Goal: Connect with others: Participate in discussion

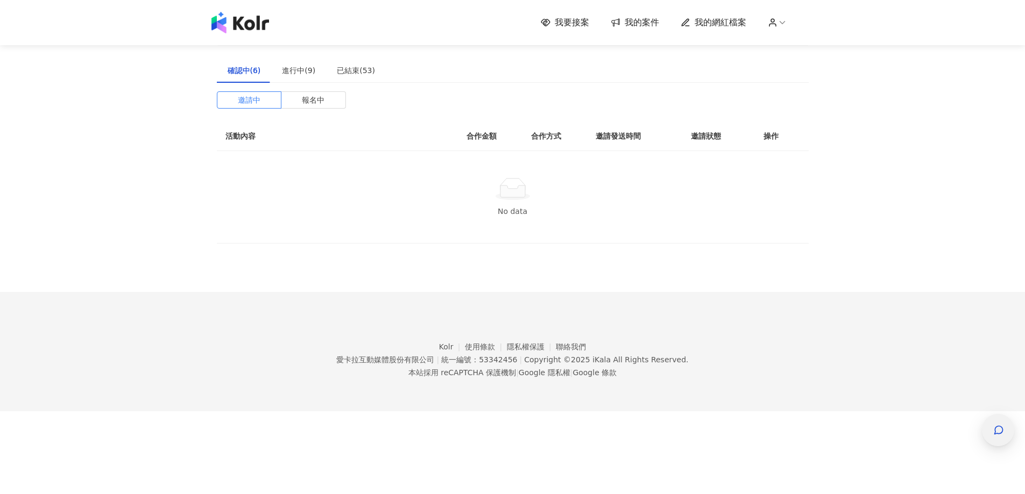
click at [998, 429] on icon "button" at bounding box center [998, 430] width 11 height 11
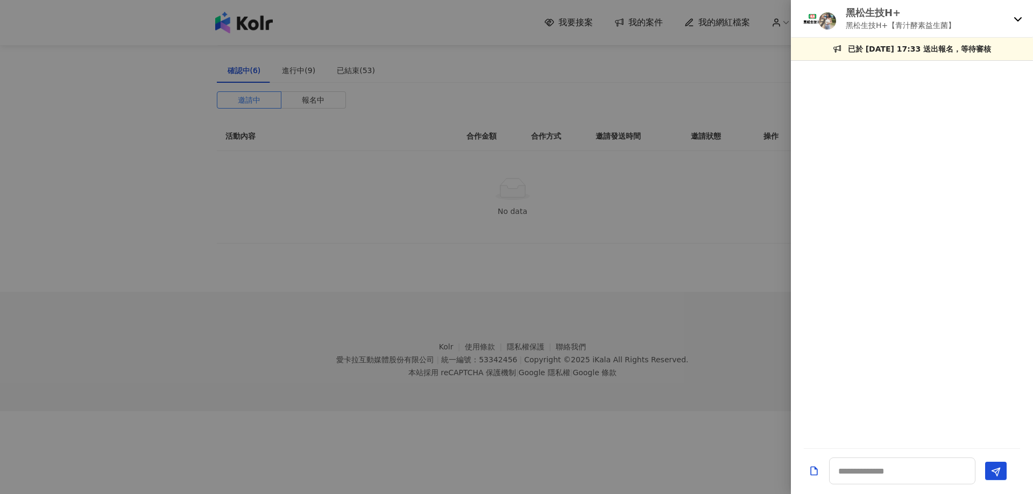
click at [1019, 19] on icon at bounding box center [1017, 19] width 9 height 9
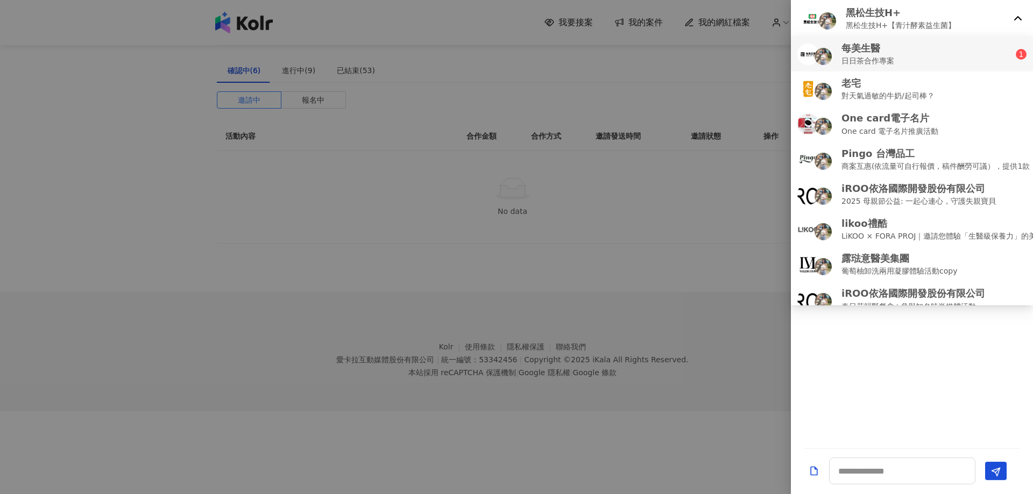
click at [942, 61] on div "每美生醫 日日茶合作專案" at bounding box center [906, 53] width 218 height 25
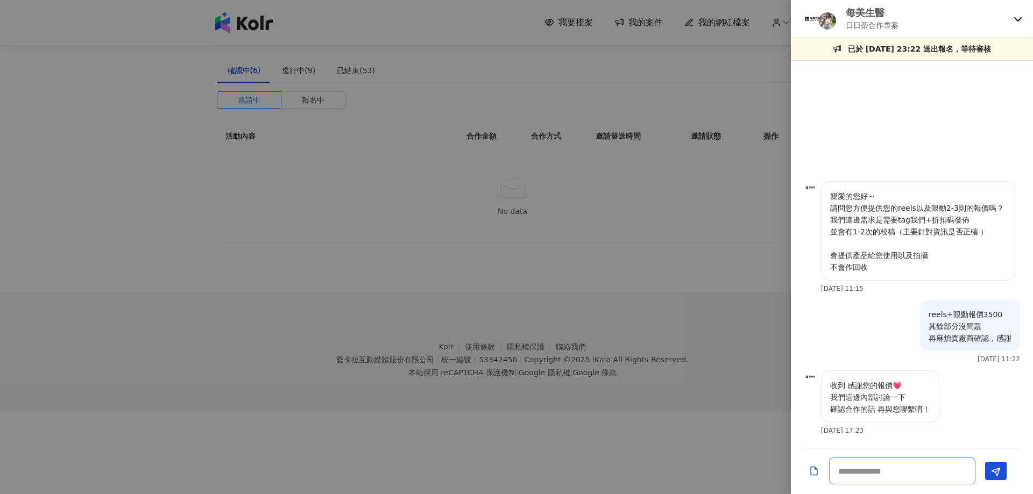
click at [904, 475] on textarea at bounding box center [902, 471] width 146 height 27
drag, startPoint x: 895, startPoint y: 386, endPoint x: 904, endPoint y: 387, distance: 8.6
click at [904, 387] on p "收到 感謝您的報價💗 我們這邊內部討論一下 確認合作的話 再與您聯繫唷！" at bounding box center [880, 397] width 100 height 35
copy p "💗"
click at [905, 473] on textarea "*****" at bounding box center [902, 471] width 146 height 27
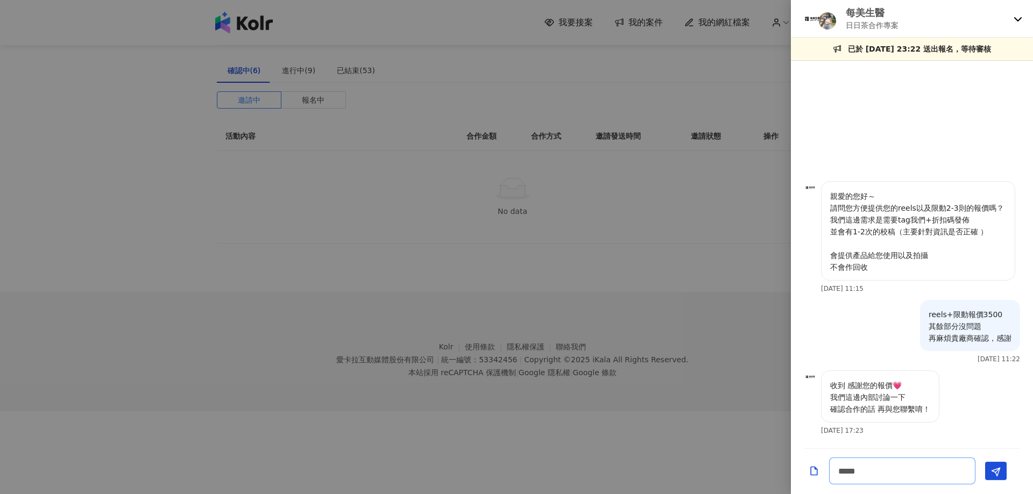
paste textarea "**"
type textarea "*******"
click at [998, 477] on span "Send" at bounding box center [996, 471] width 10 height 11
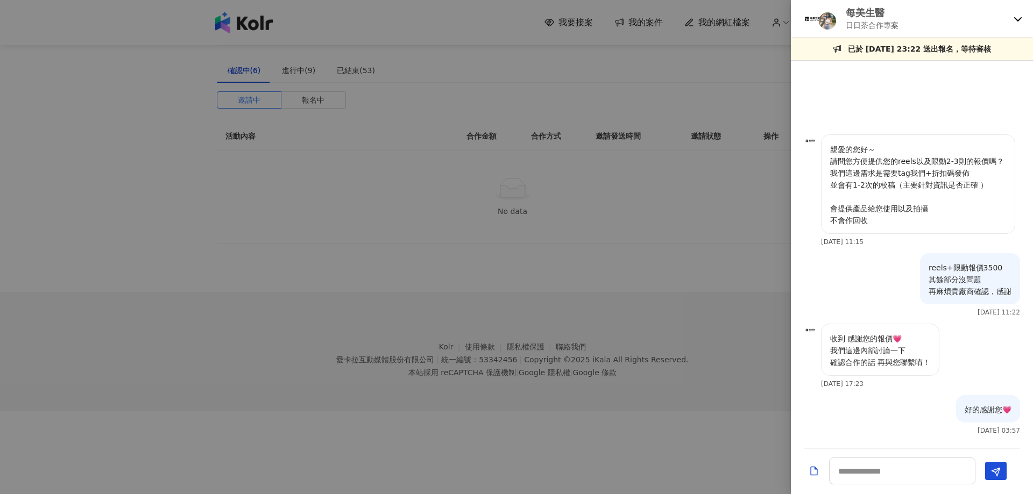
click at [648, 245] on div at bounding box center [516, 247] width 1033 height 494
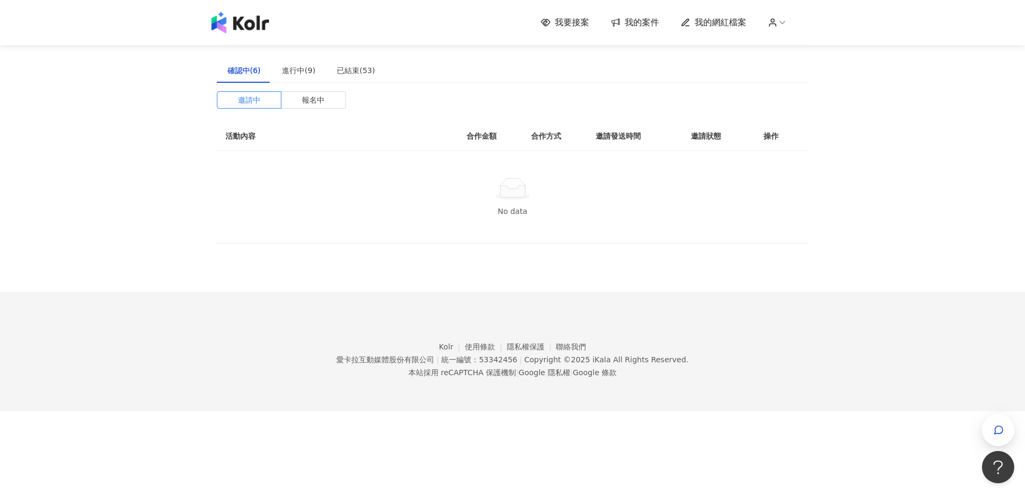
click at [580, 19] on span "我要接案" at bounding box center [571, 23] width 34 height 12
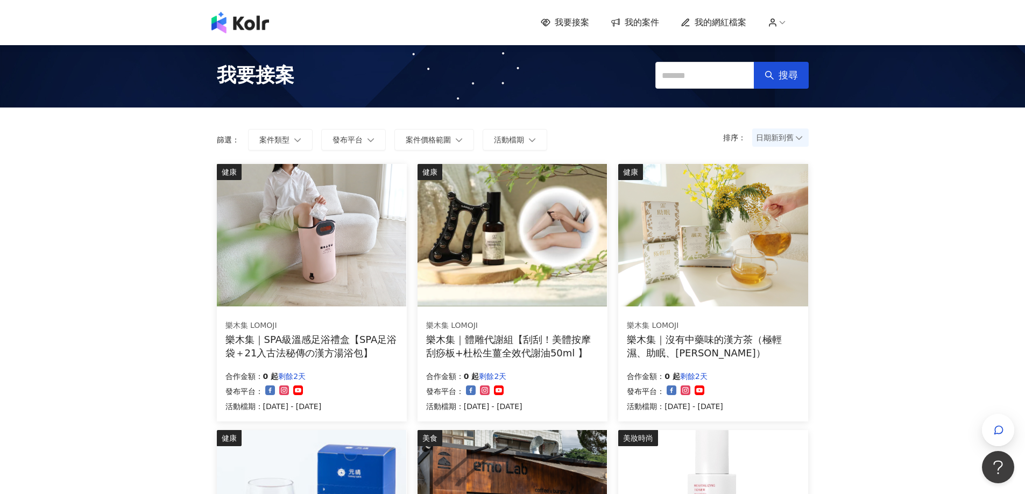
click at [750, 135] on p "排序：" at bounding box center [737, 137] width 29 height 9
click at [763, 136] on span "日期新到舊" at bounding box center [780, 138] width 49 height 16
click at [770, 196] on div "日期新到舊" at bounding box center [779, 197] width 39 height 12
